Goal: Task Accomplishment & Management: Complete application form

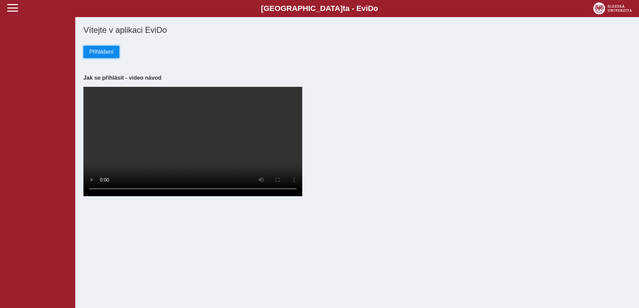
click at [104, 54] on span "Přihlášení" at bounding box center [101, 52] width 24 height 6
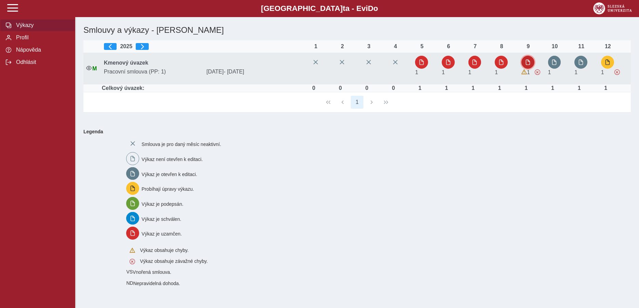
click at [528, 64] on span "button" at bounding box center [527, 61] width 5 height 5
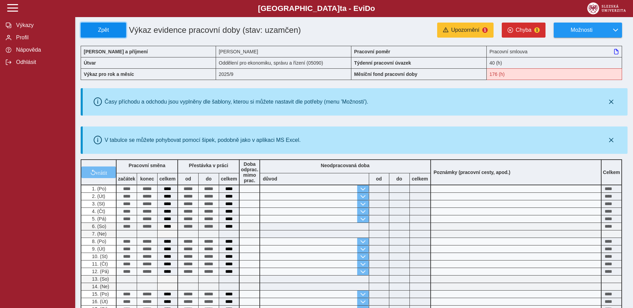
click at [97, 28] on span "Zpět" at bounding box center [103, 30] width 39 height 6
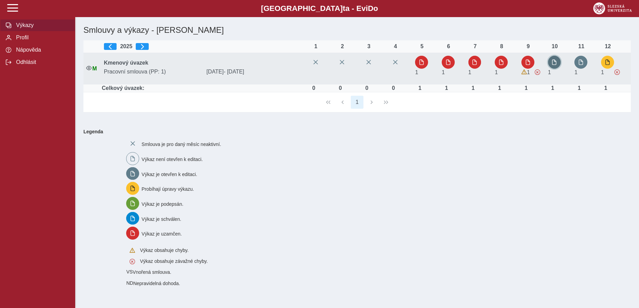
click at [553, 63] on span "button" at bounding box center [553, 61] width 5 height 5
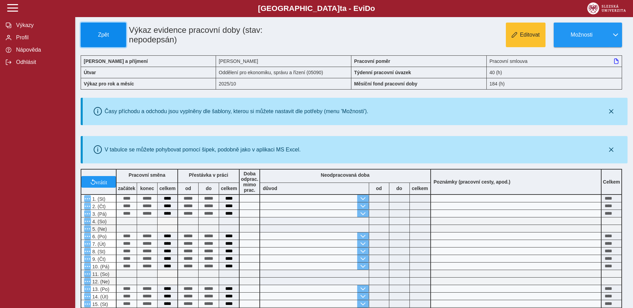
click at [99, 39] on button "Zpět" at bounding box center [103, 35] width 45 height 25
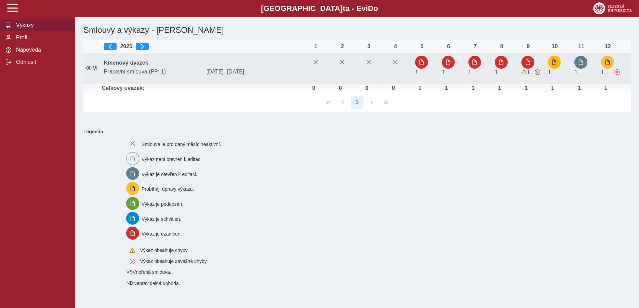
click at [554, 62] on span "button" at bounding box center [553, 61] width 5 height 5
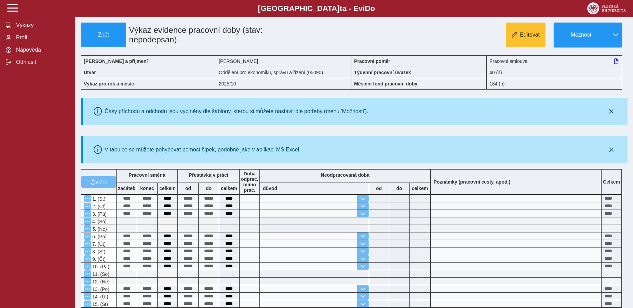
scroll to position [105, 0]
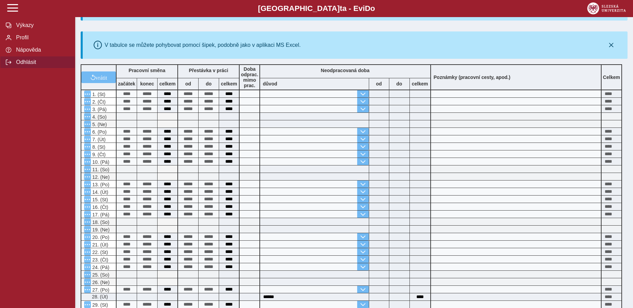
click at [22, 65] on span "Odhlásit" at bounding box center [41, 62] width 55 height 6
